Goal: Task Accomplishment & Management: Use online tool/utility

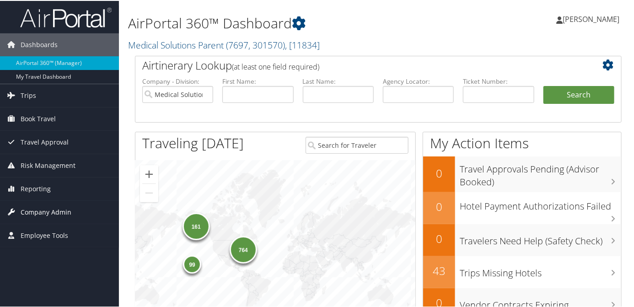
click at [29, 210] on span "Company Admin" at bounding box center [46, 211] width 51 height 23
click at [40, 185] on span "Reporting" at bounding box center [36, 188] width 30 height 23
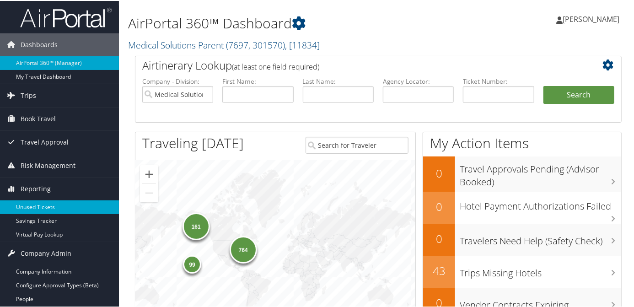
click at [41, 204] on link "Unused Tickets" at bounding box center [59, 206] width 119 height 14
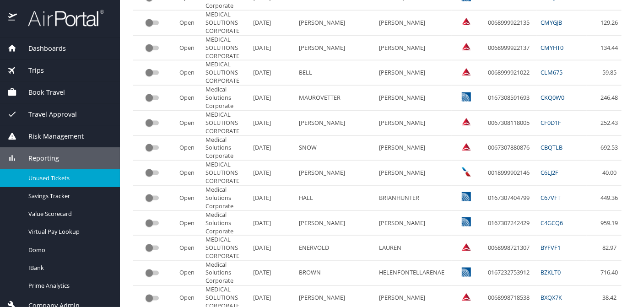
scroll to position [549, 0]
